Goal: Find specific page/section: Find specific page/section

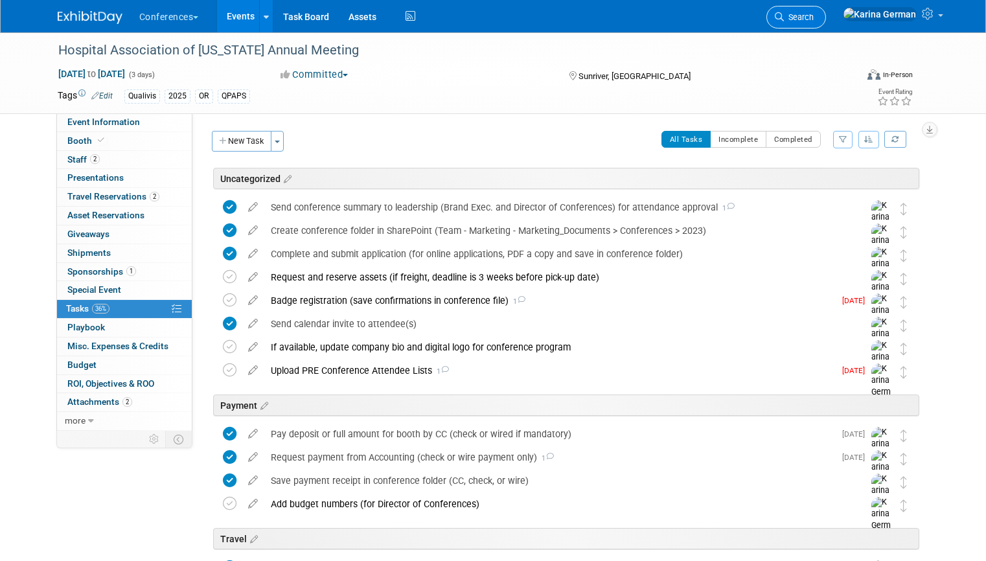
click at [826, 11] on link "Search" at bounding box center [797, 17] width 60 height 23
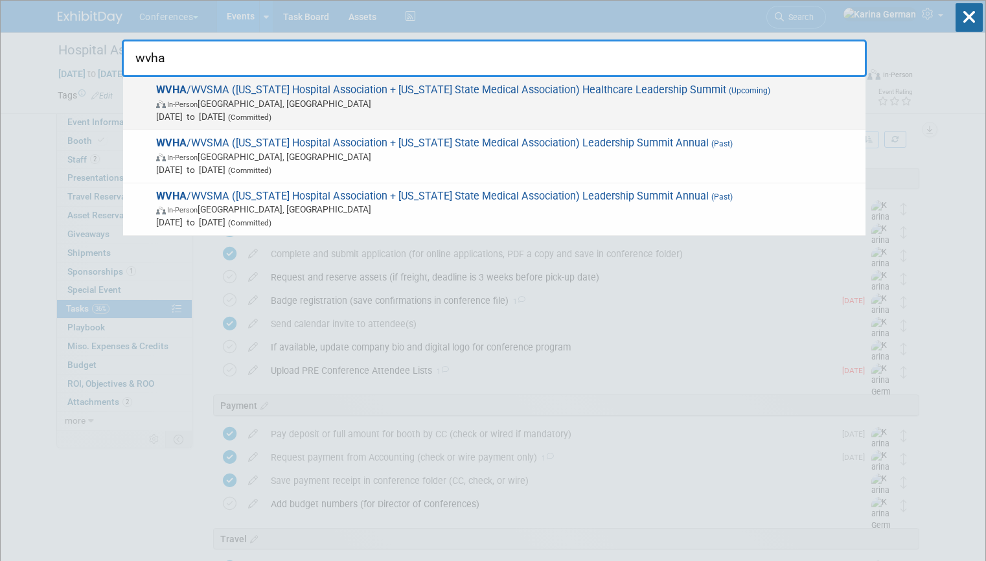
type input "wvha"
click at [501, 108] on span "In-Person [GEOGRAPHIC_DATA], [GEOGRAPHIC_DATA]" at bounding box center [507, 103] width 703 height 13
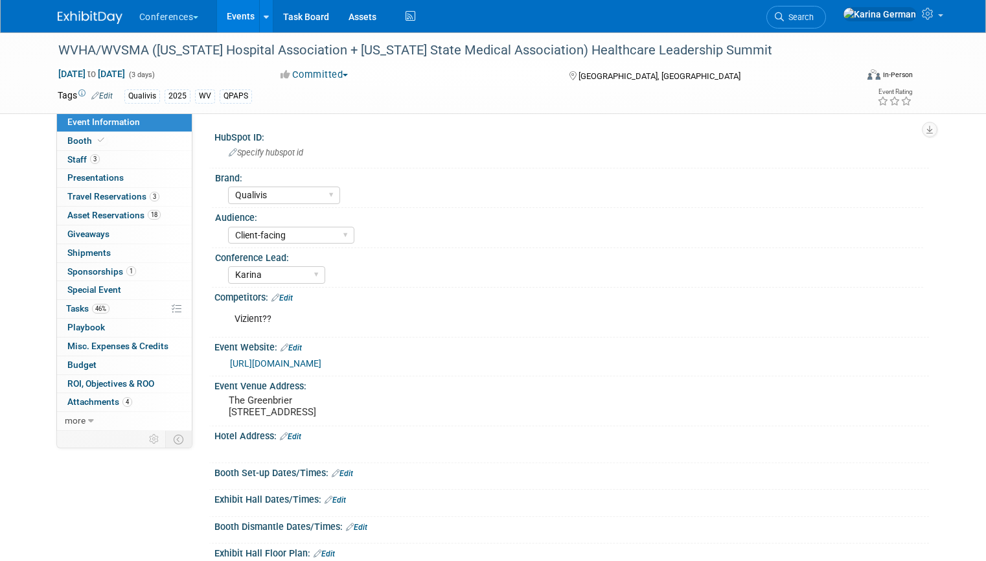
select select "Qualivis"
select select "Client-facing"
select select "Karina"
click at [130, 306] on link "46% Tasks 46%" at bounding box center [124, 309] width 135 height 18
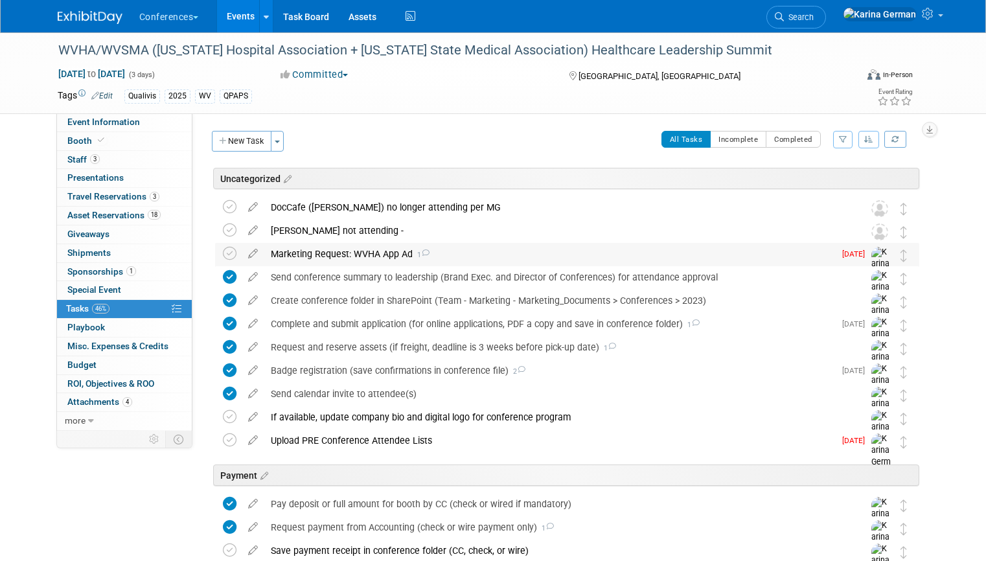
click at [377, 250] on div "Marketing Request: WVHA App Ad 1" at bounding box center [549, 254] width 570 height 22
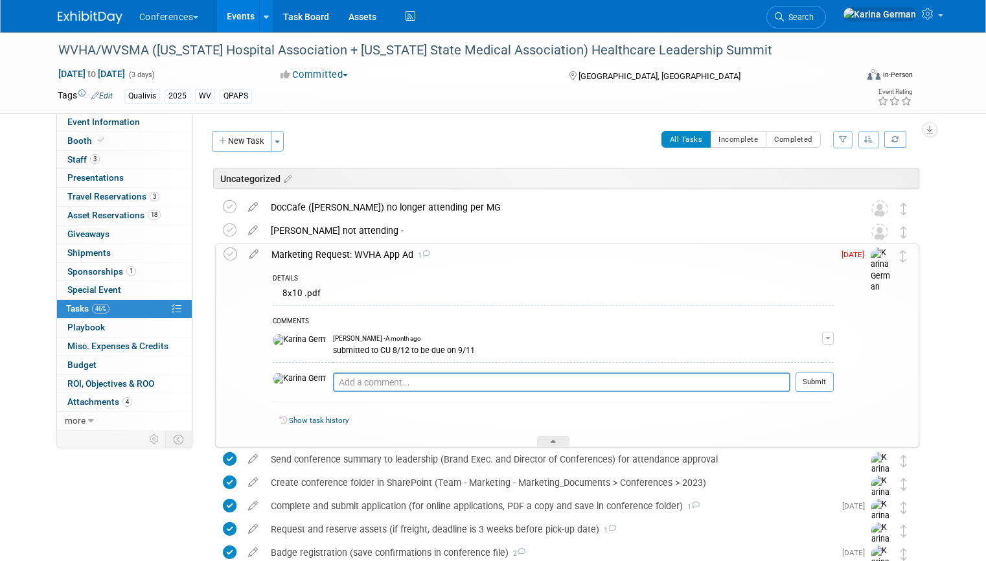
click at [377, 250] on div "Marketing Request: WVHA App Ad 1" at bounding box center [549, 255] width 569 height 22
